Goal: Task Accomplishment & Management: Complete application form

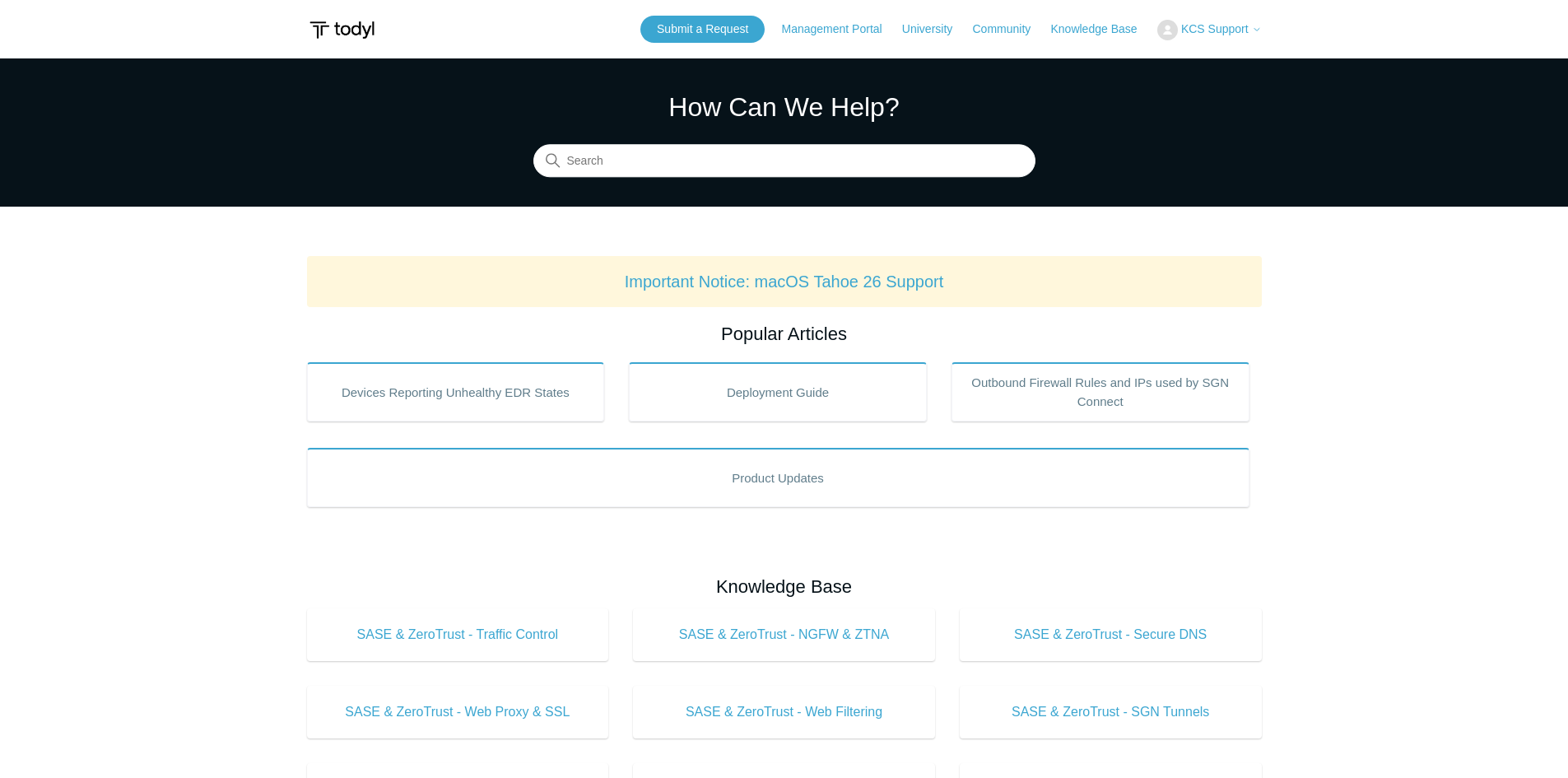
click at [1258, 28] on icon at bounding box center [1257, 30] width 10 height 10
click at [1397, 286] on main "Todyl Support Center How Can We Help? Search Important Notice: macOS Tahoe 26 S…" at bounding box center [784, 771] width 1568 height 1425
click at [724, 29] on link "Submit a Request" at bounding box center [702, 29] width 124 height 27
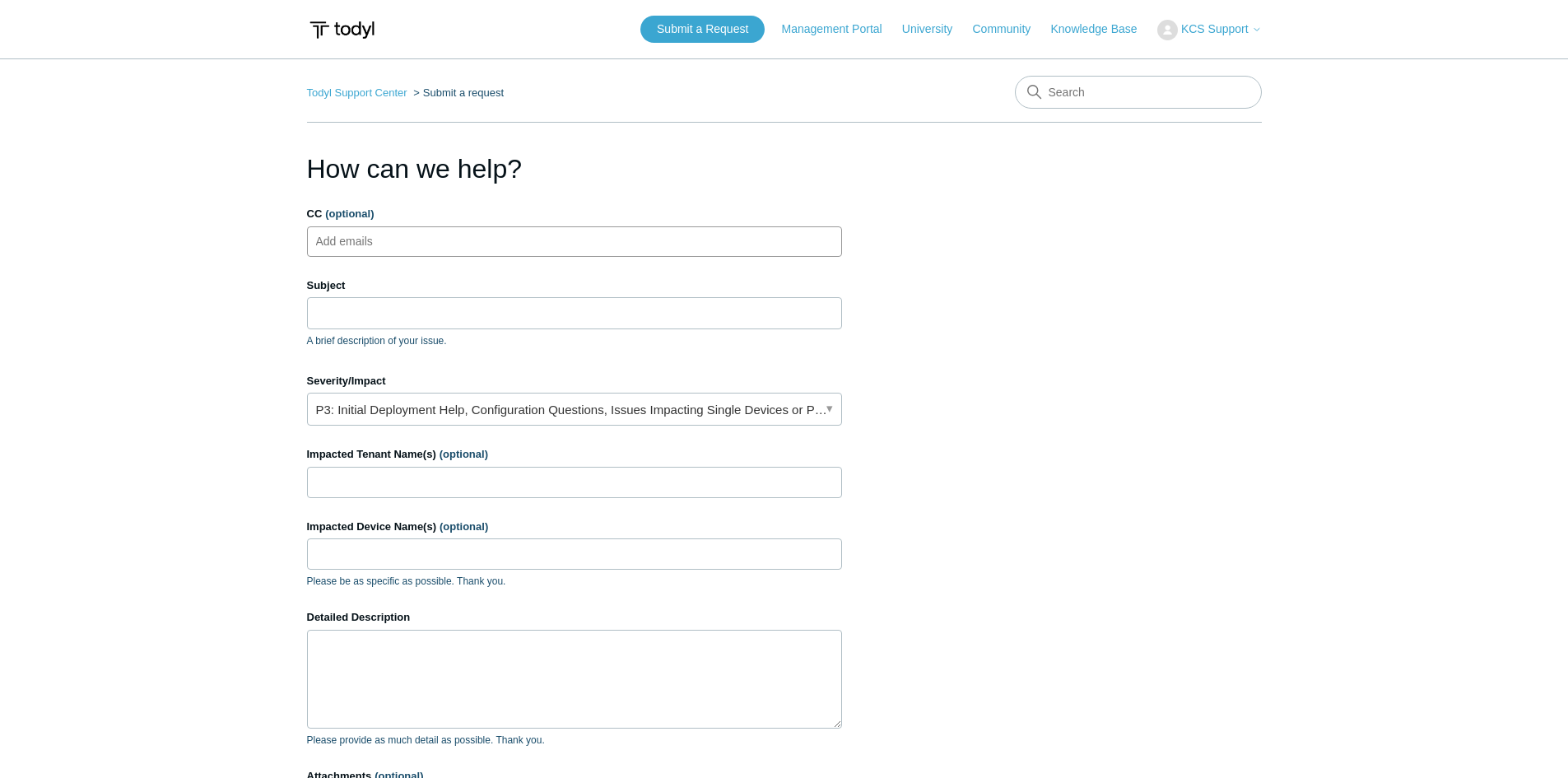
click at [425, 236] on ul "Add emails" at bounding box center [573, 242] width 535 height 31
click at [380, 306] on input "Subject" at bounding box center [573, 312] width 535 height 31
click at [376, 244] on input "CC (optional)" at bounding box center [359, 241] width 98 height 25
click at [358, 320] on input "Subject" at bounding box center [573, 312] width 535 height 31
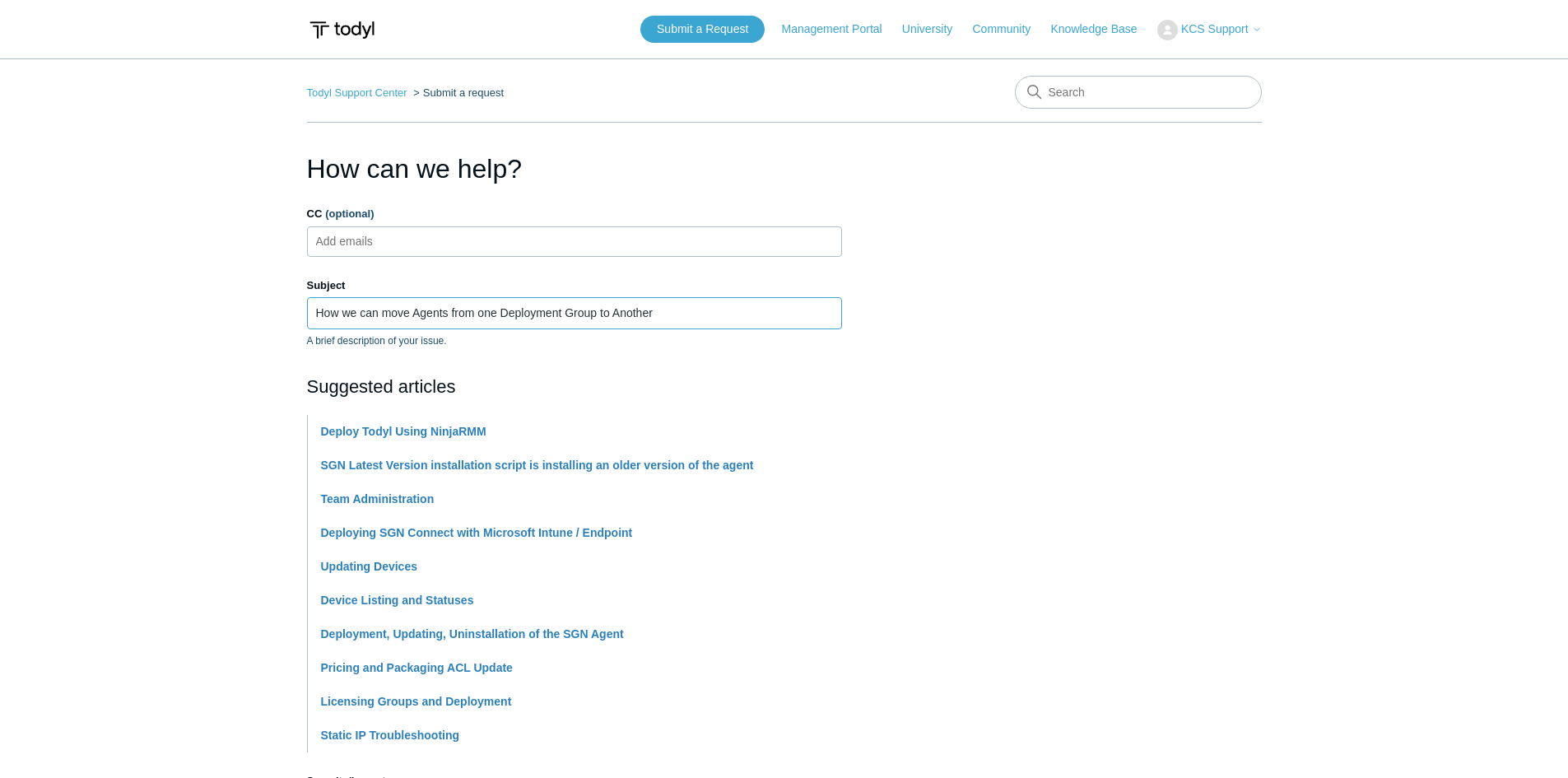
type input "How we can move Agents from one Deployment Group to Another"
click at [1105, 327] on section "How can we help? CC (optional) Add emails Subject How we can move Agents from o…" at bounding box center [784, 728] width 954 height 1158
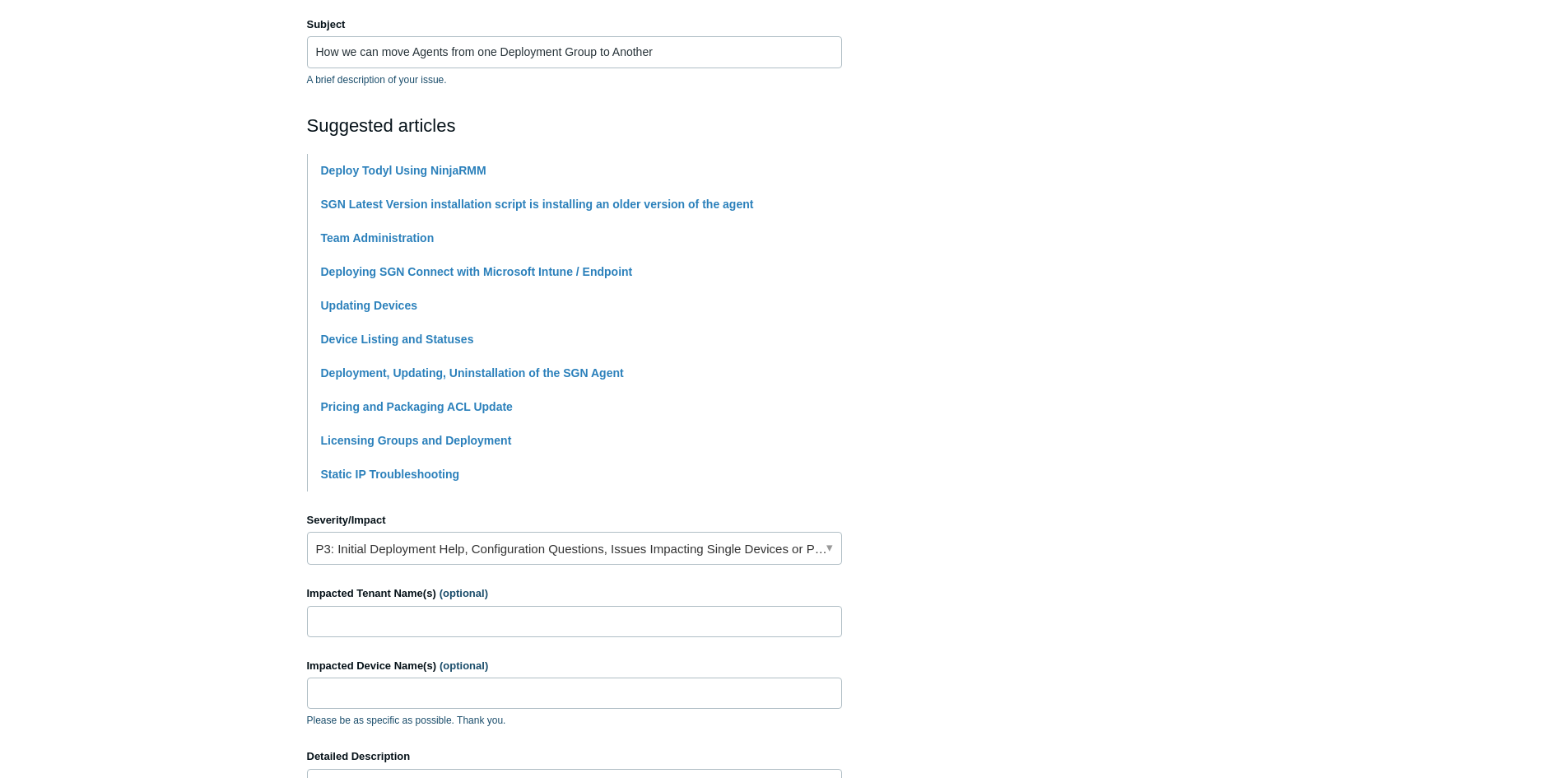
scroll to position [330, 0]
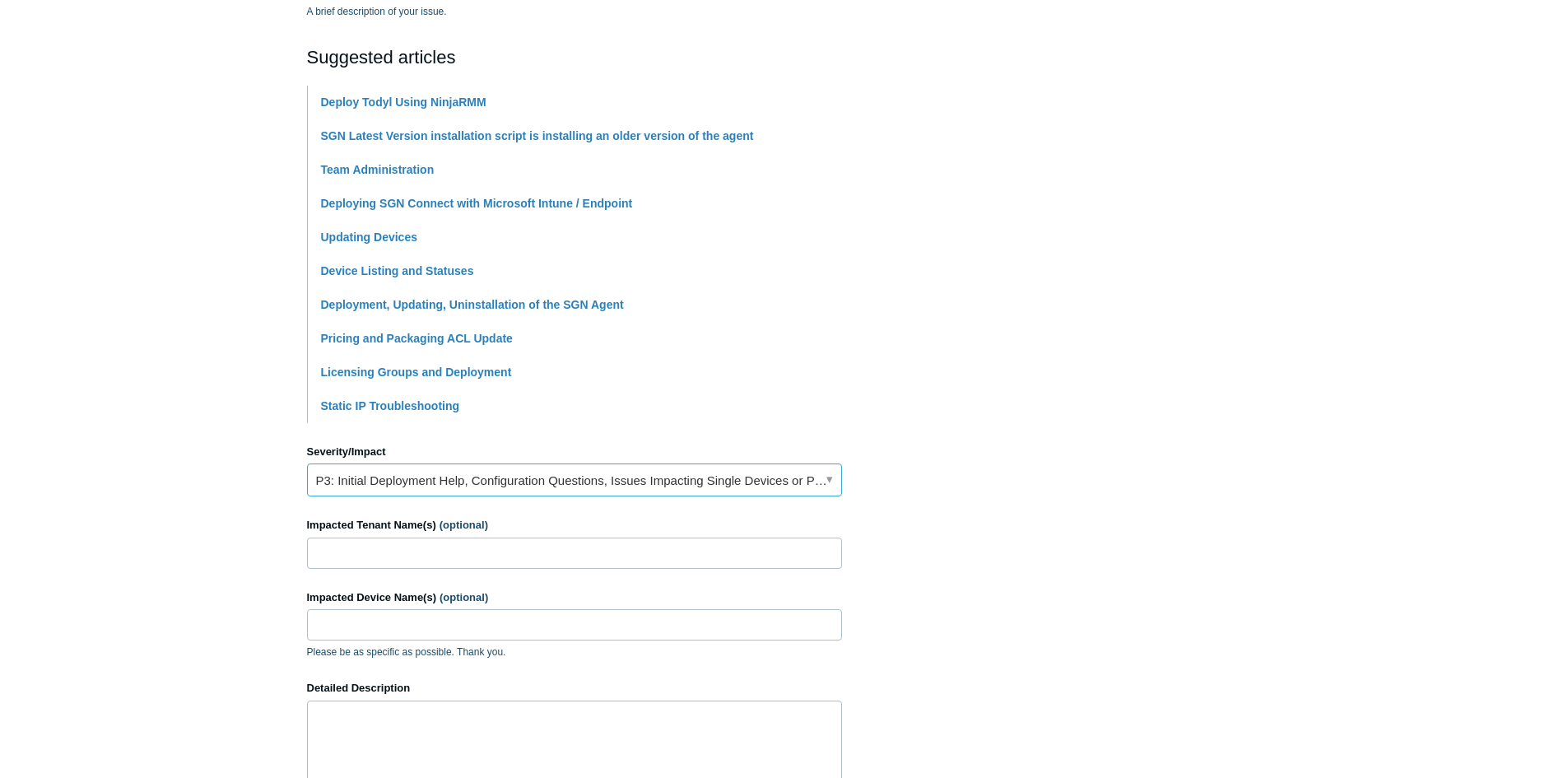
click at [696, 472] on link "P3: Initial Deployment Help, Configuration Questions, Issues Impacting Single D…" at bounding box center [573, 480] width 535 height 33
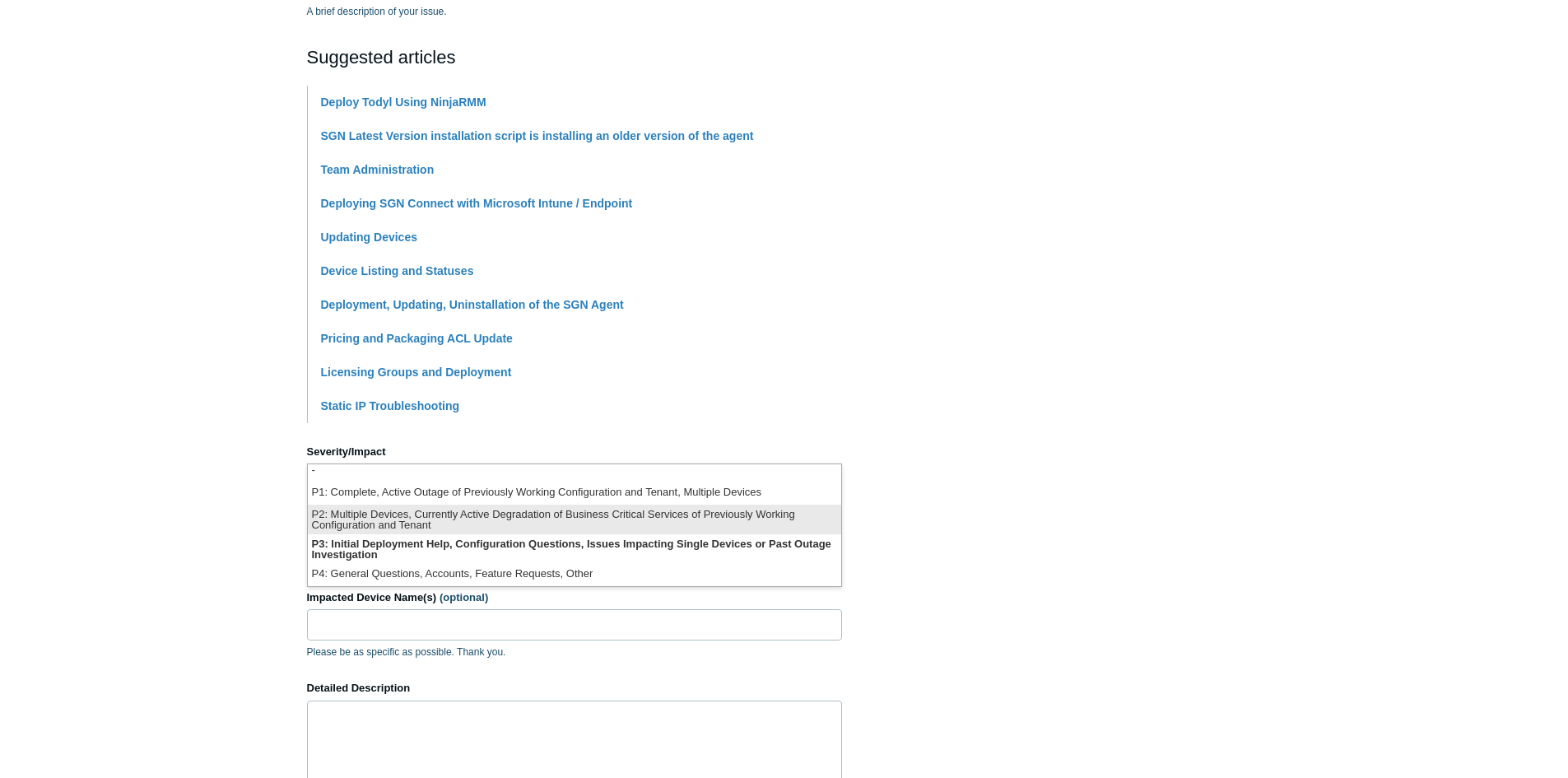
scroll to position [0, 0]
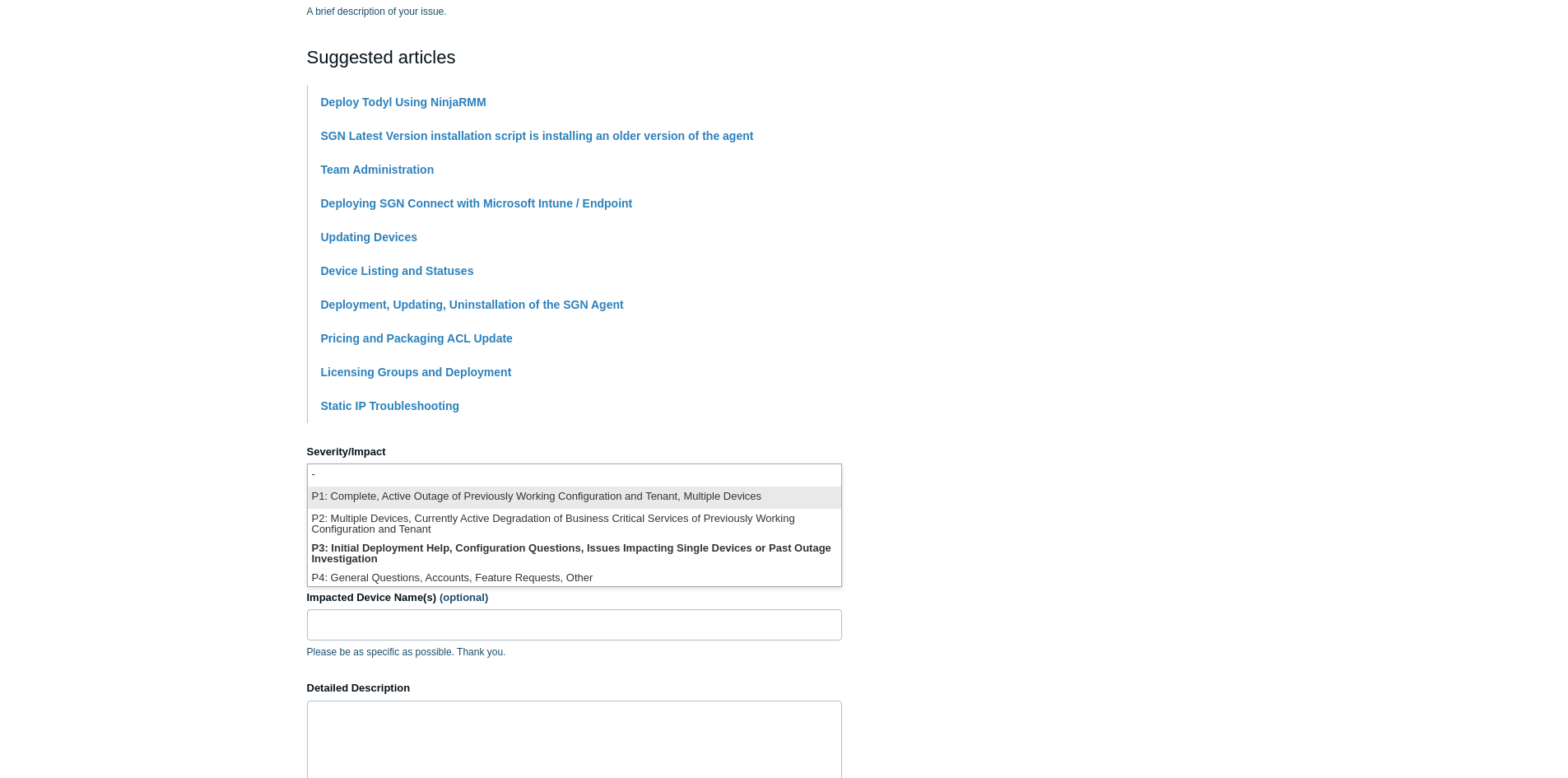
click at [742, 498] on li "P1: Complete, Active Outage of Previously Working Configuration and Tenant, Mul…" at bounding box center [573, 497] width 533 height 22
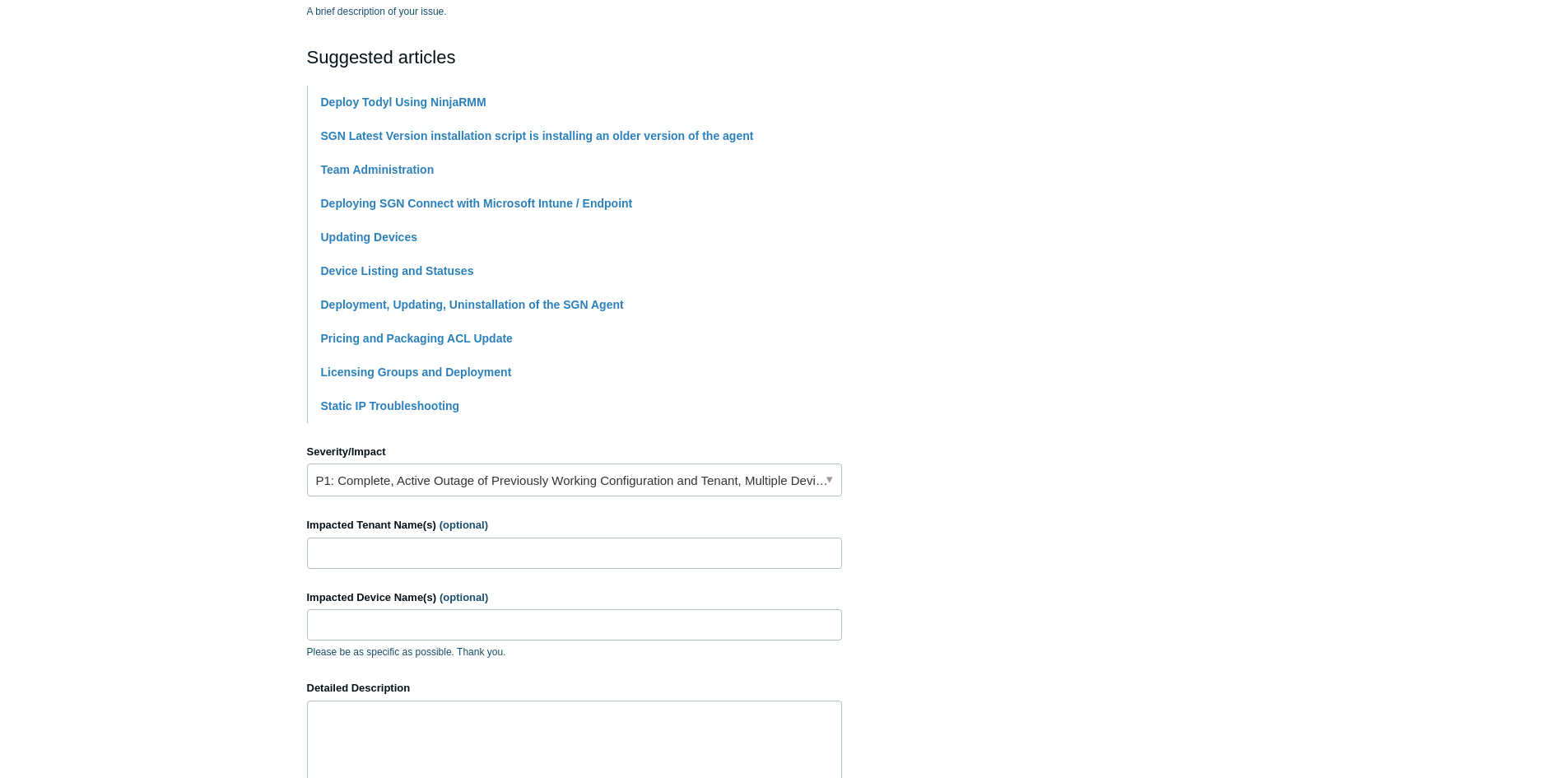
click at [1144, 498] on section "How can we help? CC (optional) Add emails Subject How we can move Agents from o…" at bounding box center [784, 398] width 954 height 1158
click at [498, 556] on input "Impacted Tenant Name(s) (optional)" at bounding box center [573, 553] width 535 height 31
type input "AAC"
click at [373, 631] on input "Impacted Device Name(s) (optional)" at bounding box center [573, 625] width 535 height 31
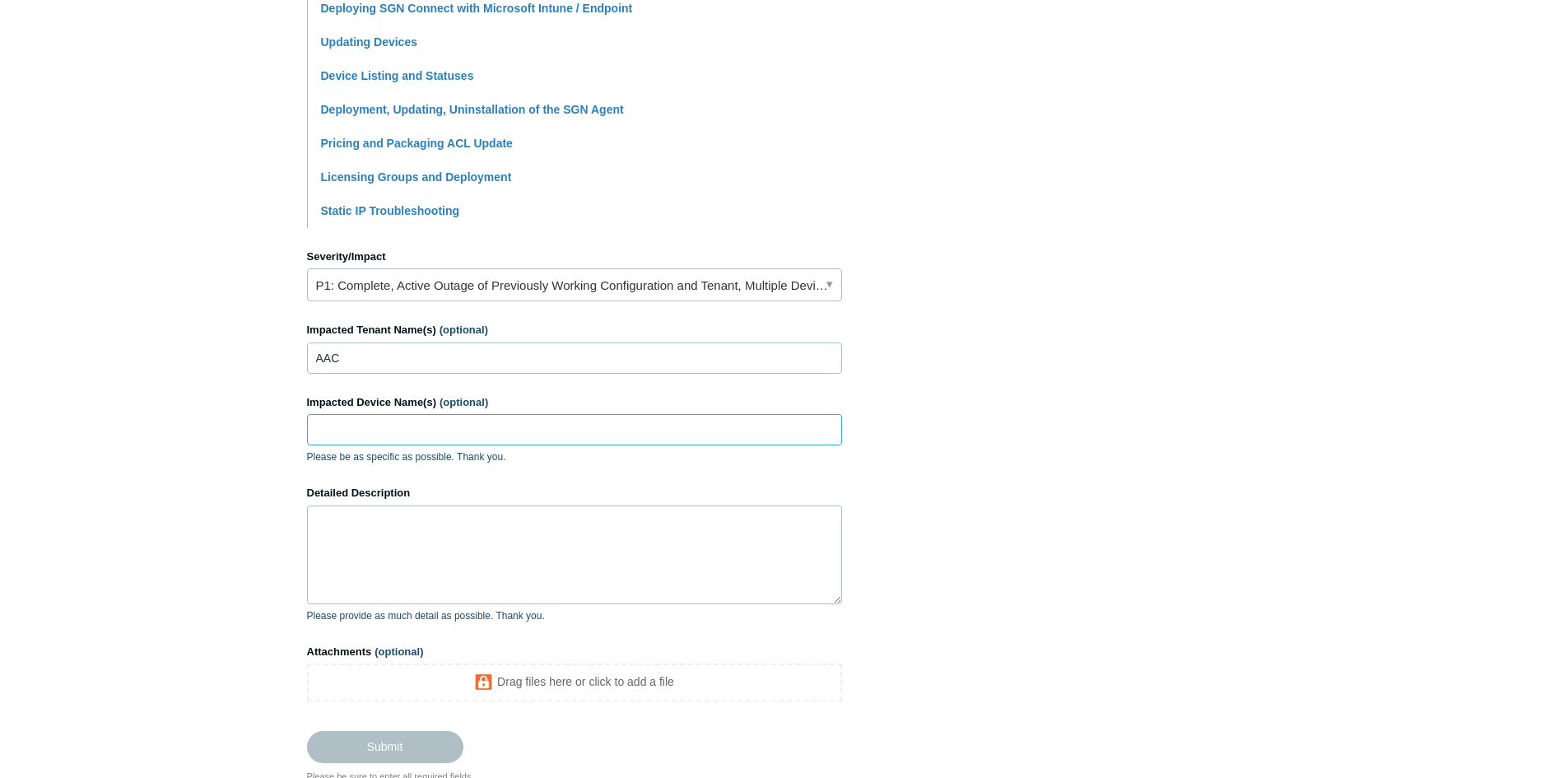
scroll to position [577, 0]
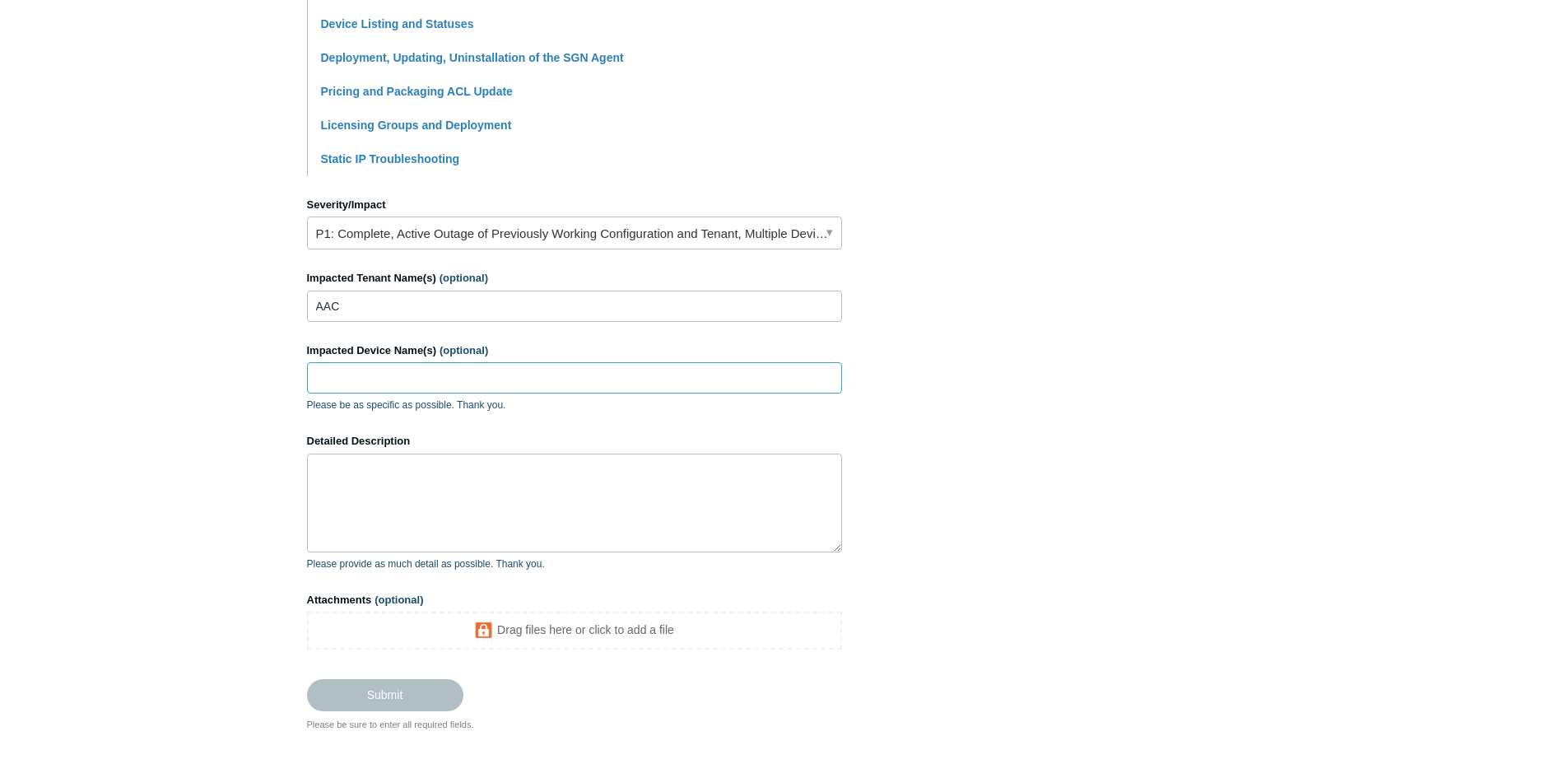
click at [346, 376] on input "Impacted Device Name(s) (optional)" at bounding box center [573, 378] width 535 height 31
click at [996, 346] on section "How can we help? CC (optional) Add emails Subject How we can move Agents from o…" at bounding box center [784, 151] width 954 height 1158
click at [403, 476] on textarea "Detailed Description" at bounding box center [573, 502] width 535 height 98
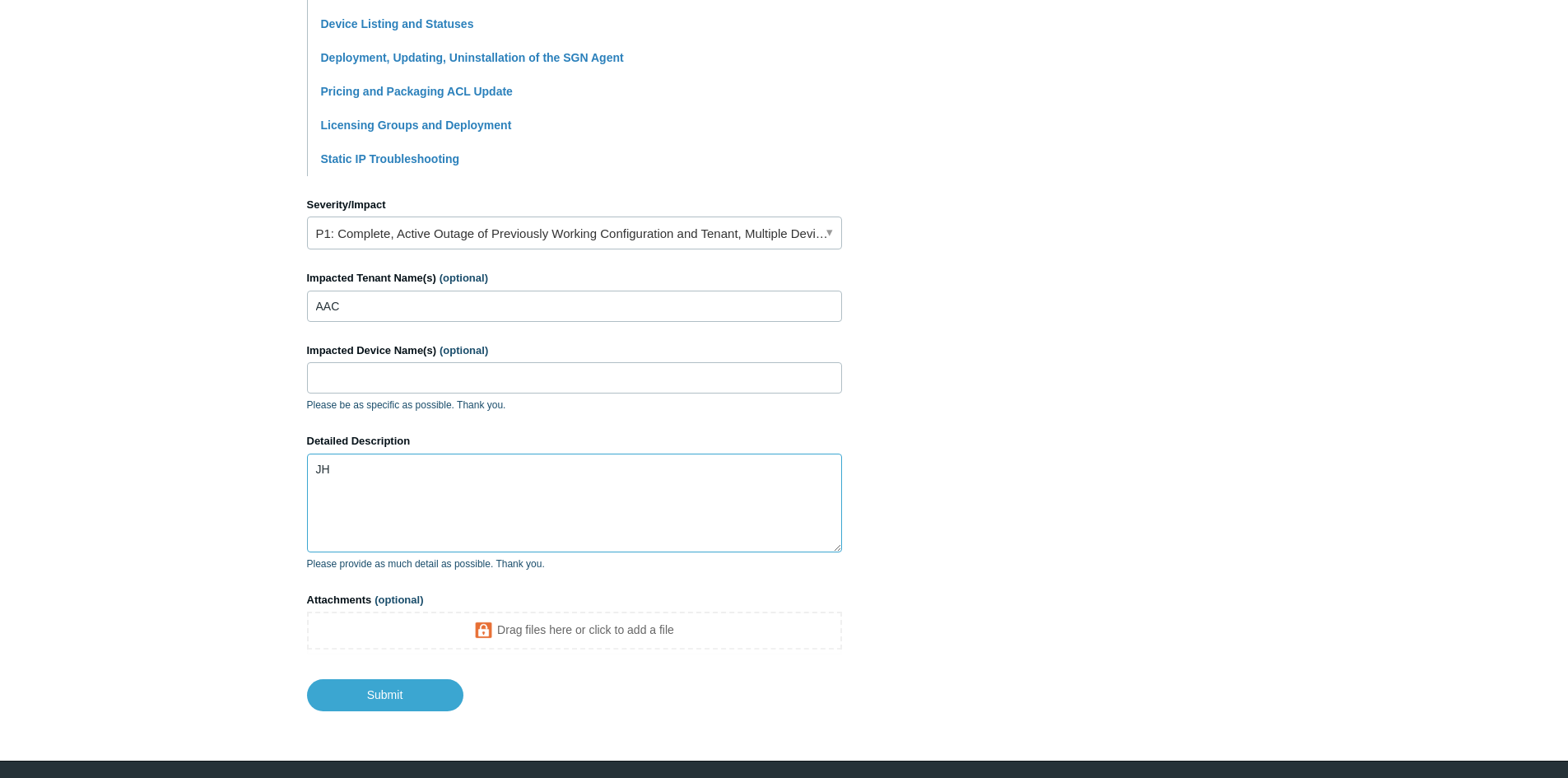
type textarea "J"
drag, startPoint x: 361, startPoint y: 511, endPoint x: 407, endPoint y: 538, distance: 53.3
click at [361, 512] on textarea "Hello Team, Earlier we are using on SASE from Todyl, Now we buy complete packag…" at bounding box center [573, 502] width 535 height 98
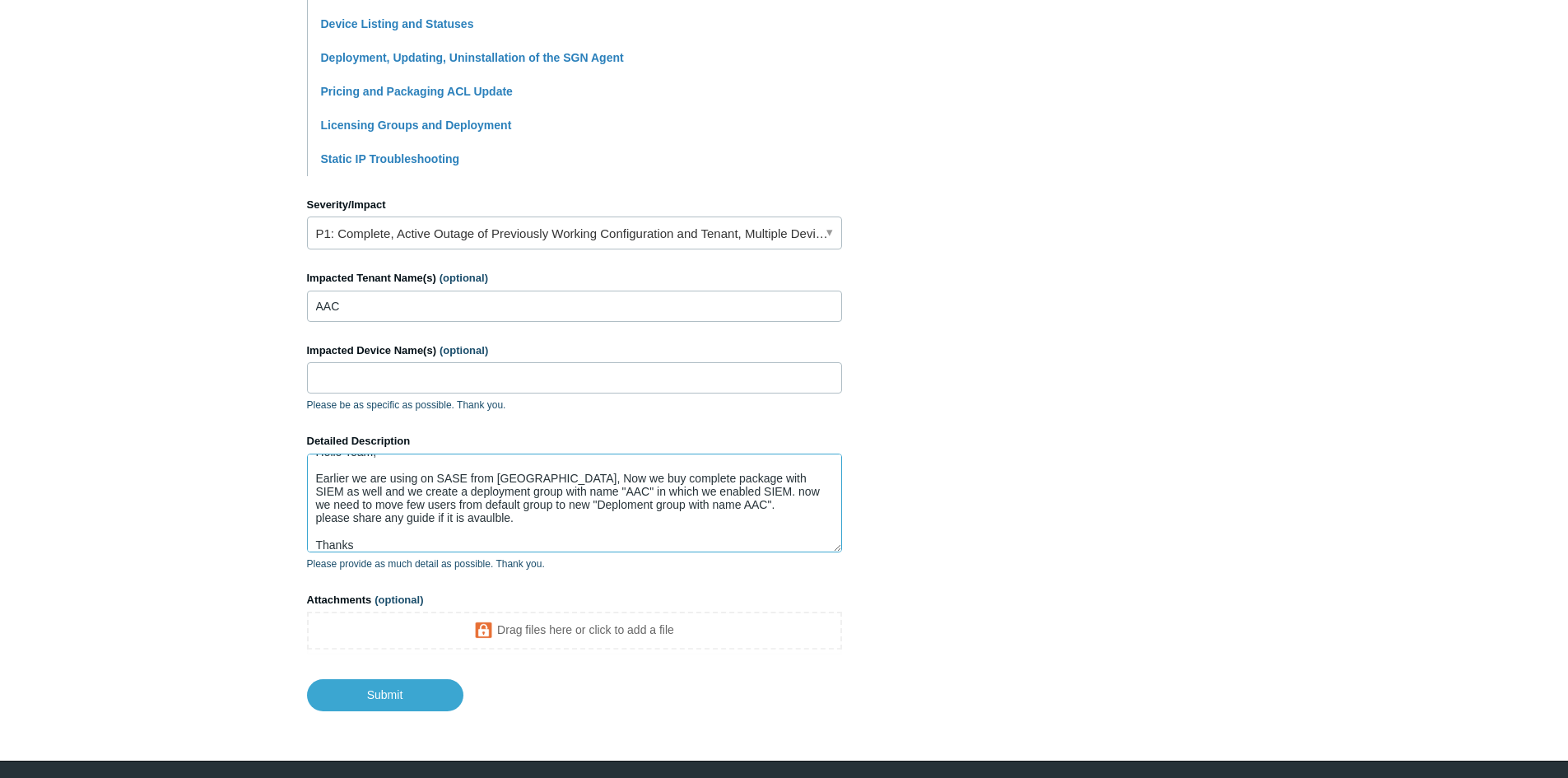
scroll to position [31, 0]
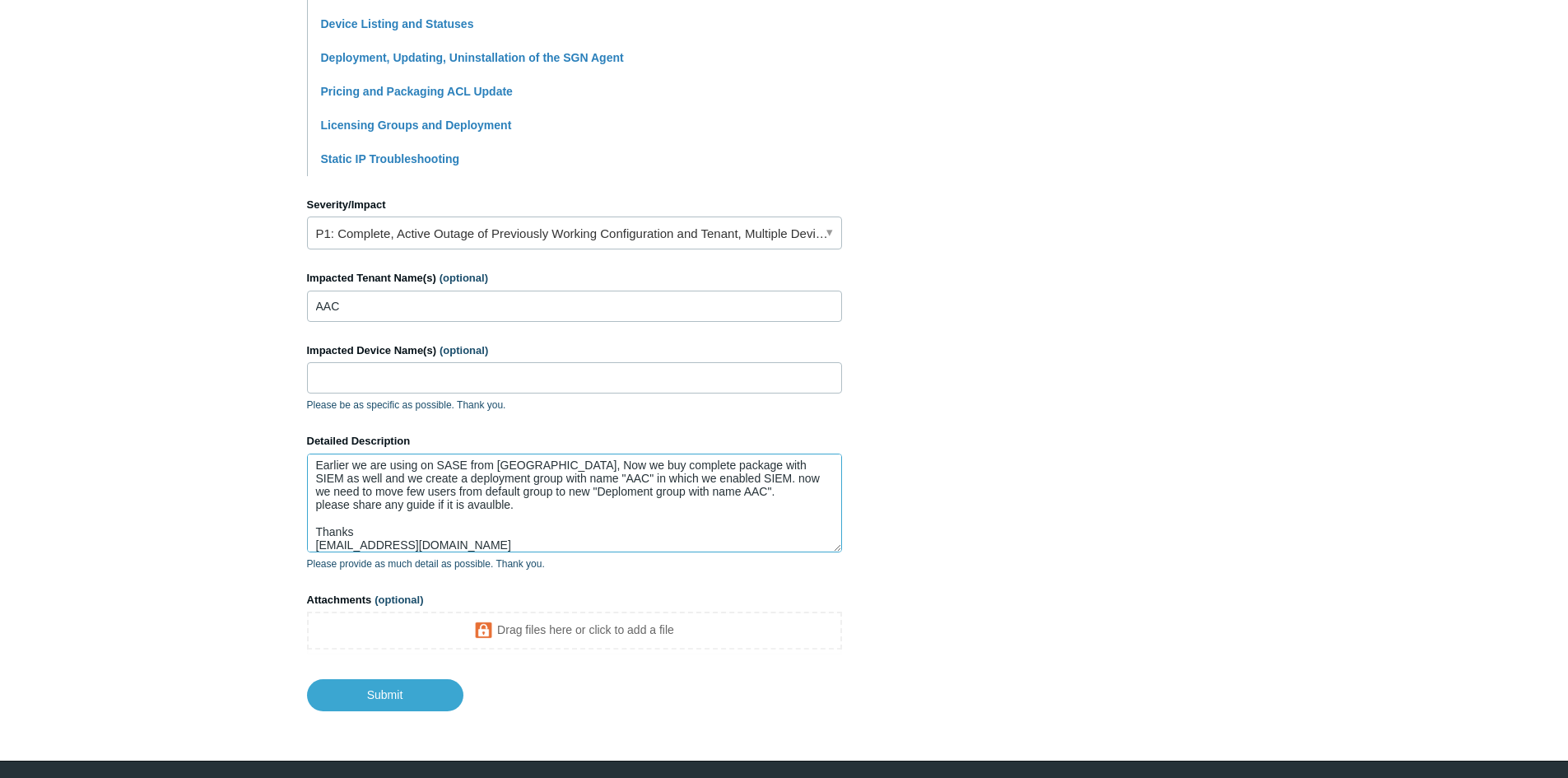
click at [346, 547] on textarea "Hello Team, Earlier we are using on SASE from Todyl, Now we buy complete packag…" at bounding box center [573, 502] width 535 height 98
click at [648, 531] on textarea "Hello Team, Earlier we are using on SASE from Todyl, Now we buy complete packag…" at bounding box center [573, 502] width 535 height 98
click at [351, 550] on textarea "Hello Team, Earlier we are using on SASE from Todyl, Now we buy complete packag…" at bounding box center [573, 502] width 535 height 98
click at [549, 504] on textarea "Hello Team, Earlier we are using on SASE from Todyl, Now we buy complete packag…" at bounding box center [573, 502] width 535 height 98
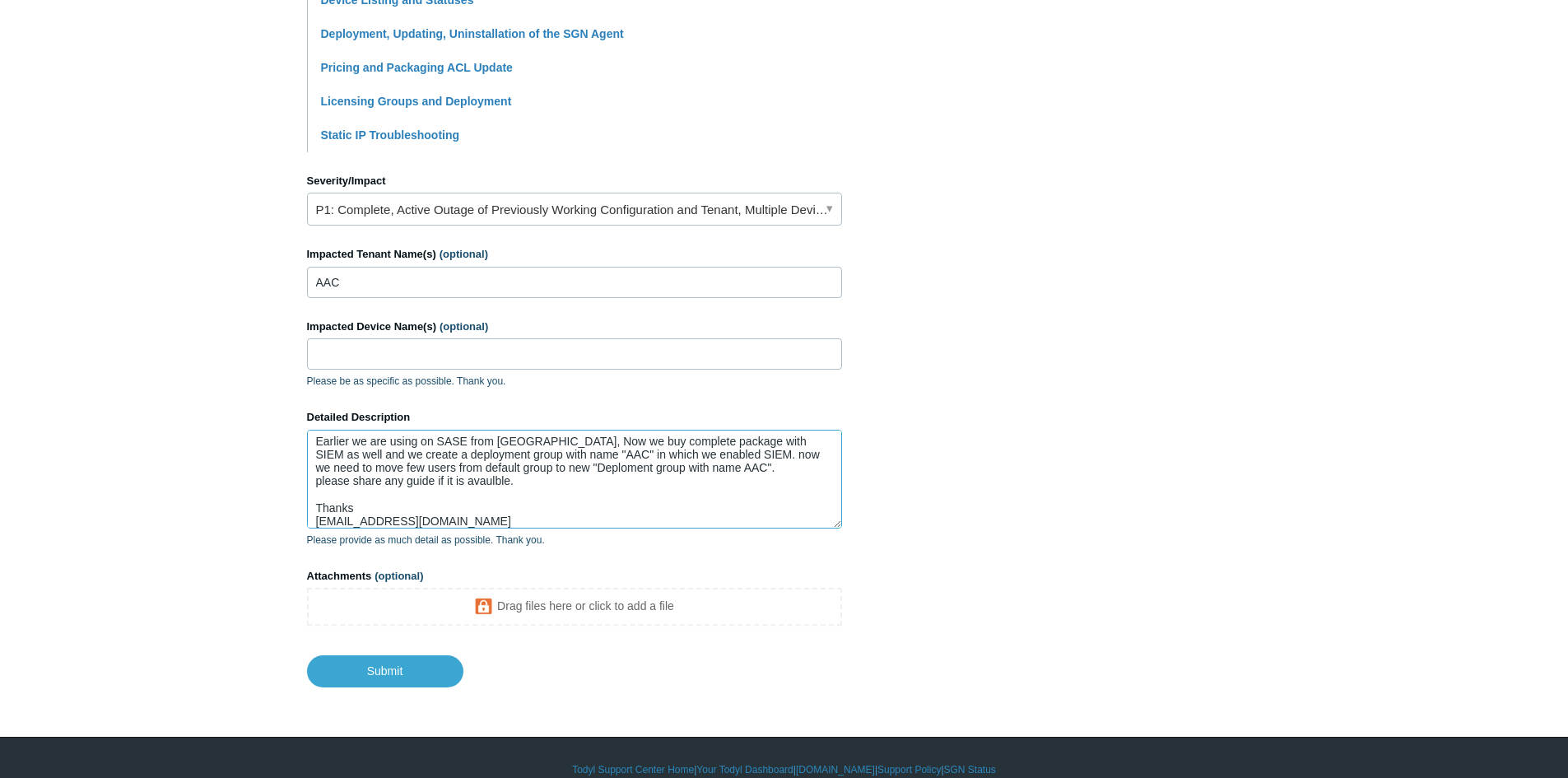
scroll to position [624, 0]
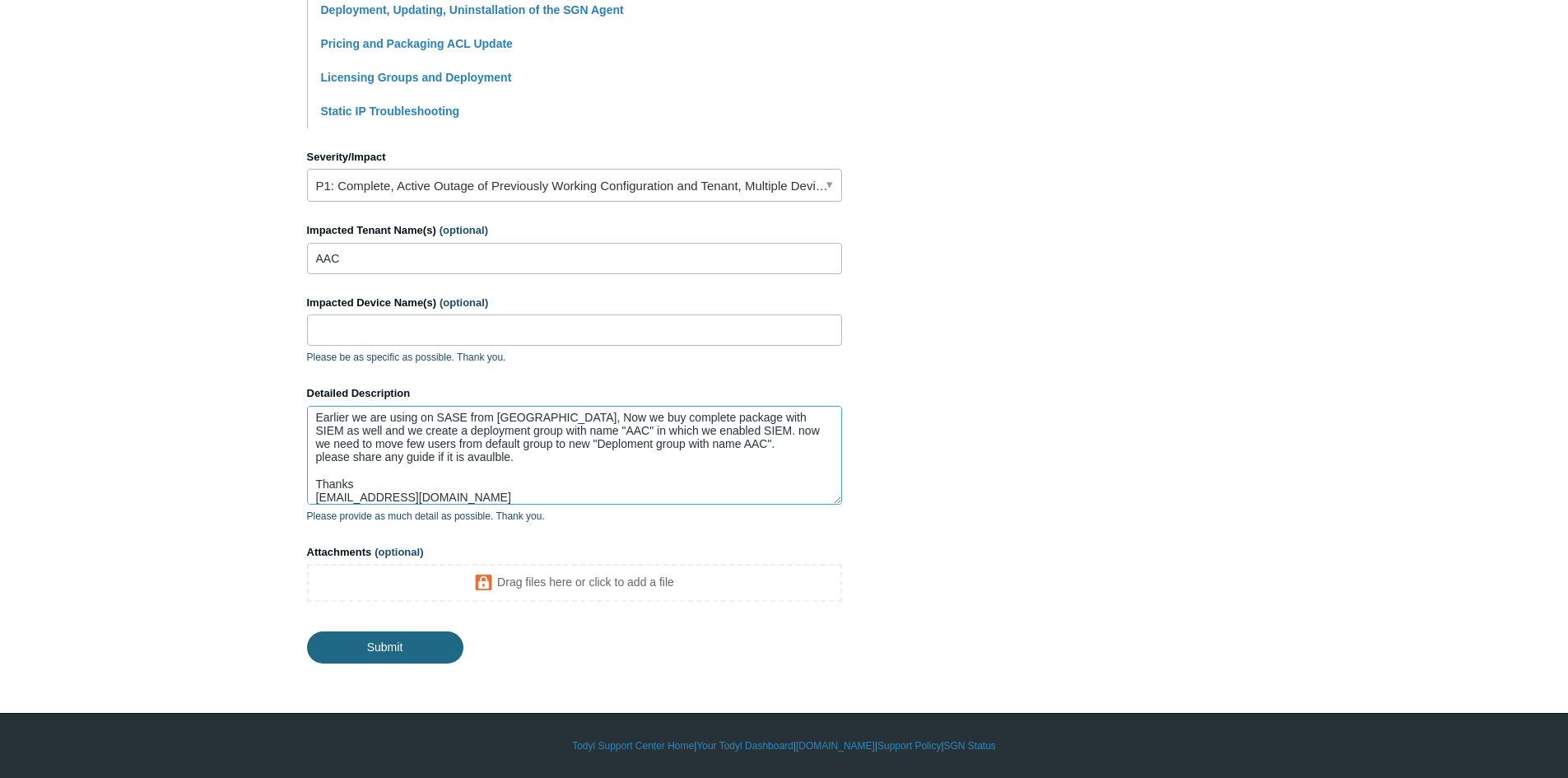
type textarea "Hello Team, Earlier we are using on SASE from Todyl, Now we buy complete packag…"
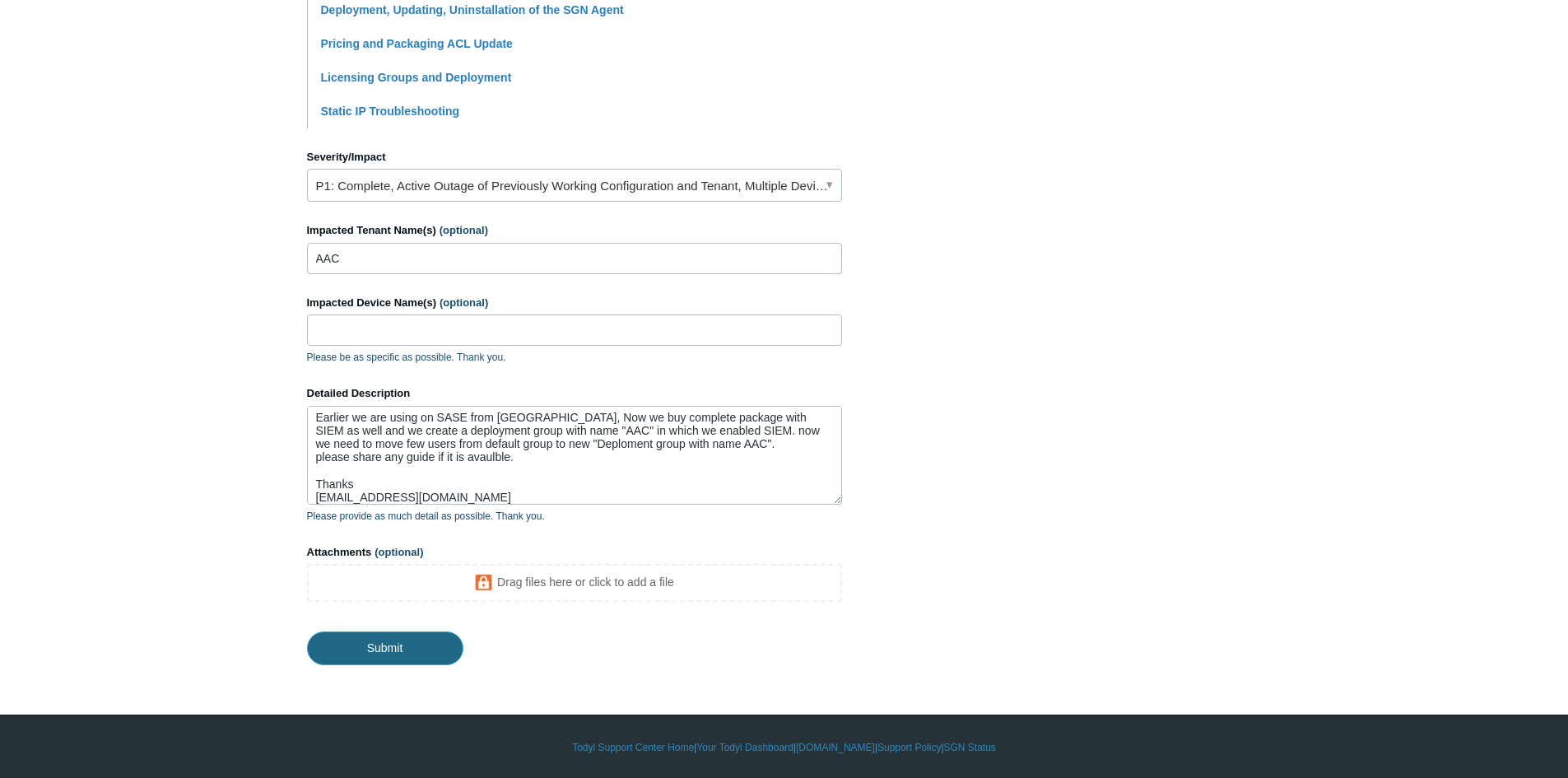
click at [358, 657] on input "Submit" at bounding box center [385, 648] width 156 height 33
